Goal: Information Seeking & Learning: Learn about a topic

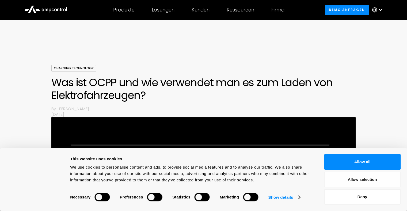
scroll to position [78, 0]
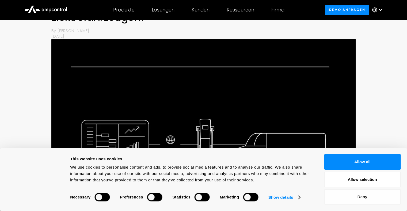
click at [364, 198] on button "Deny" at bounding box center [362, 198] width 76 height 16
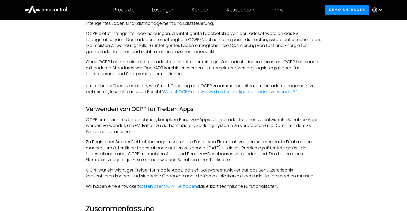
scroll to position [640, 0]
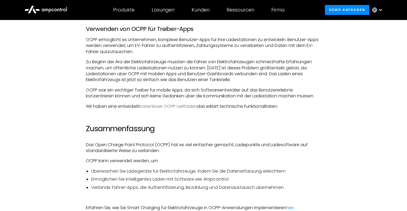
click at [165, 110] on link "kostenloser OCPP-Leitfaden" at bounding box center [168, 106] width 58 height 6
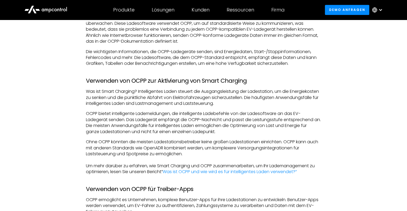
scroll to position [533, 0]
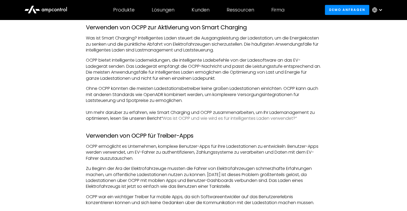
click at [249, 122] on link "Was ist OCPP und wie wird es für intelligentes Laden verwendet?“" at bounding box center [230, 118] width 134 height 6
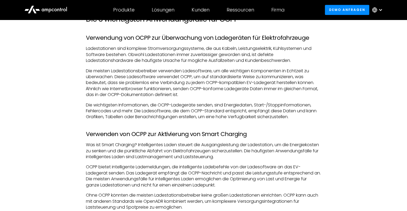
scroll to position [265, 0]
